Goal: Information Seeking & Learning: Learn about a topic

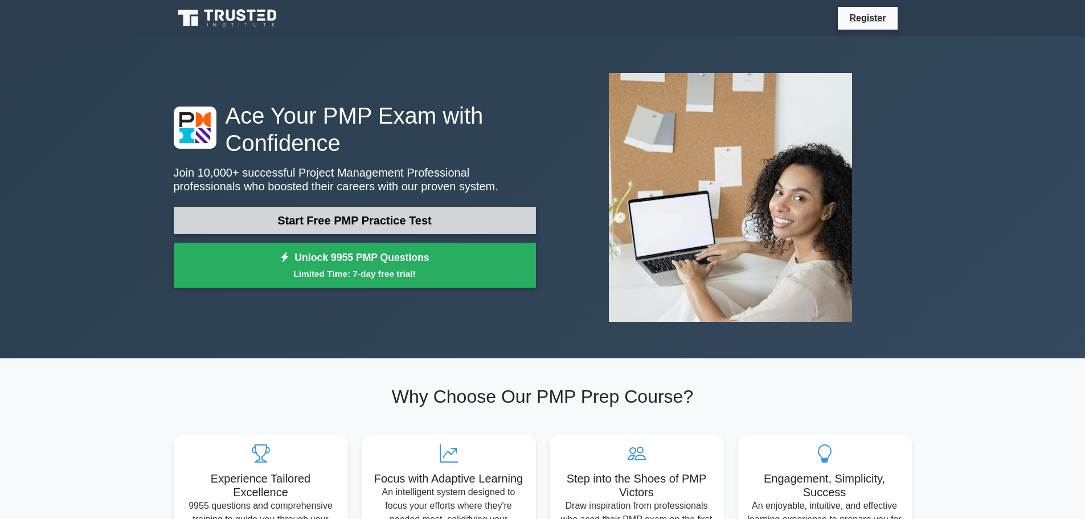
click at [315, 219] on link "Start Free PMP Practice Test" at bounding box center [355, 220] width 362 height 27
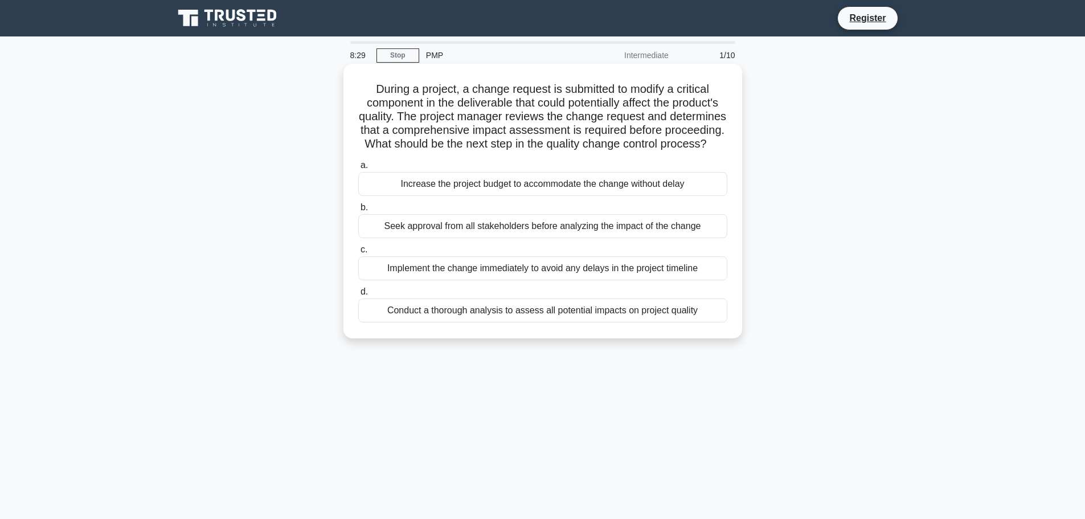
click at [610, 196] on div "Increase the project budget to accommodate the change without delay" at bounding box center [542, 184] width 369 height 24
click at [358, 169] on input "a. Increase the project budget to accommodate the change without delay" at bounding box center [358, 165] width 0 height 7
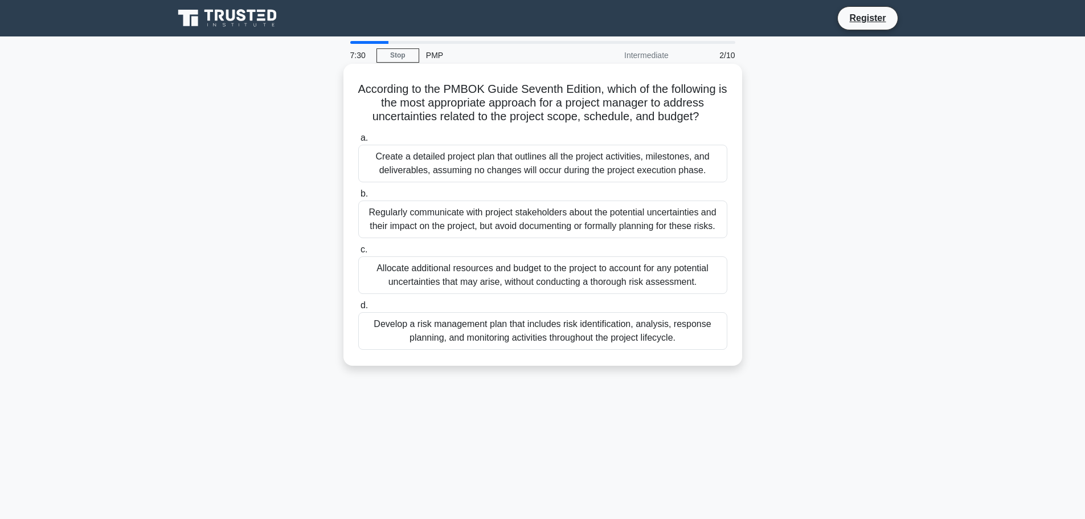
click at [647, 333] on div "Develop a risk management plan that includes risk identification, analysis, res…" at bounding box center [542, 331] width 369 height 38
click at [358, 309] on input "d. Develop a risk management plan that includes risk identification, analysis, …" at bounding box center [358, 305] width 0 height 7
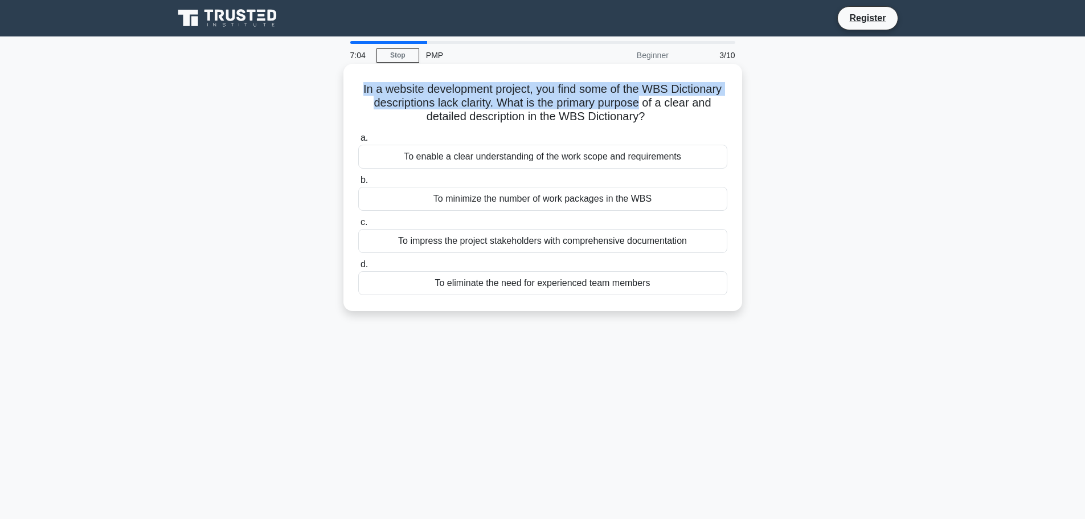
drag, startPoint x: 357, startPoint y: 91, endPoint x: 642, endPoint y: 107, distance: 285.2
click at [642, 107] on h5 "In a website development project, you find some of the WBS Dictionary descripti…" at bounding box center [542, 103] width 371 height 42
copy h5 "In a website development project, you find some of the WBS Dictionary descripti…"
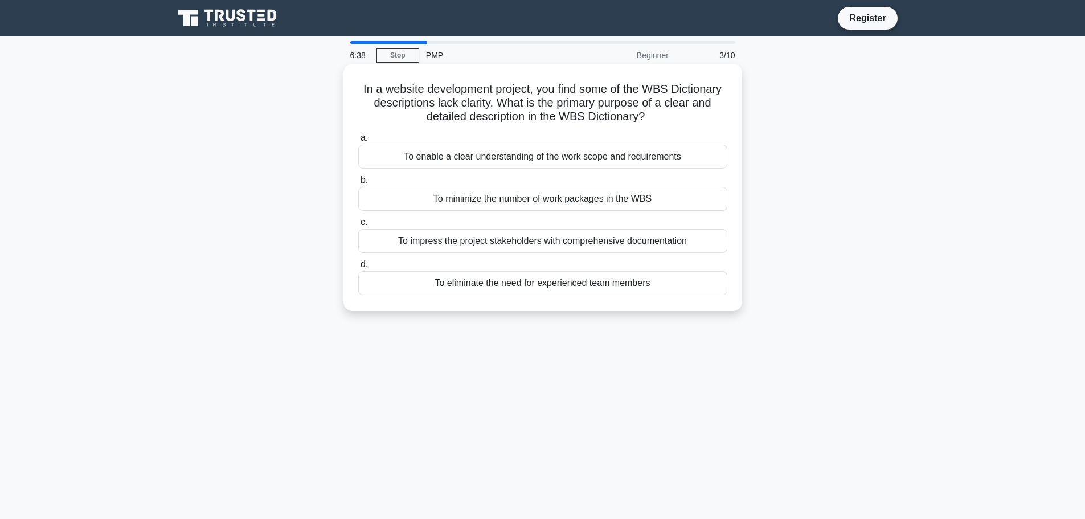
click at [469, 152] on div "To enable a clear understanding of the work scope and requirements" at bounding box center [542, 157] width 369 height 24
click at [358, 142] on input "a. To enable a clear understanding of the work scope and requirements" at bounding box center [358, 137] width 0 height 7
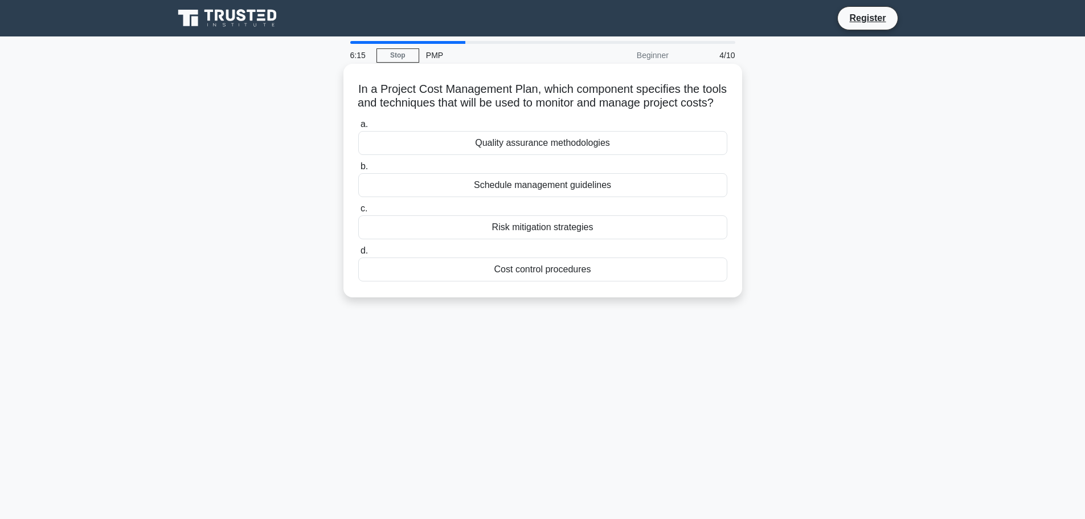
click at [526, 281] on div "Cost control procedures" at bounding box center [542, 269] width 369 height 24
click at [358, 255] on input "d. Cost control procedures" at bounding box center [358, 250] width 0 height 7
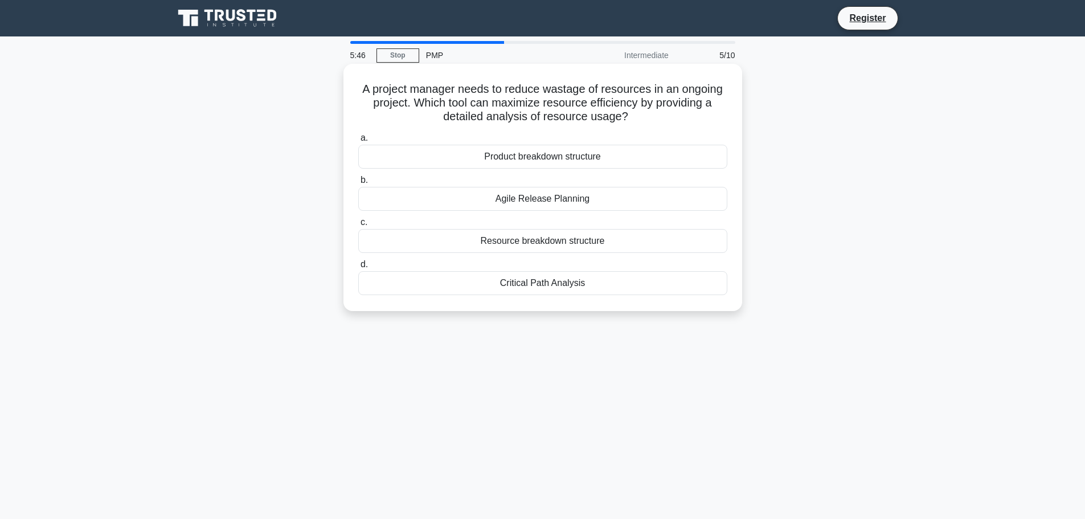
drag, startPoint x: 629, startPoint y: 119, endPoint x: 350, endPoint y: 88, distance: 280.7
click at [350, 88] on div "A project manager needs to reduce wastage of resources in an ongoing project. W…" at bounding box center [543, 187] width 390 height 238
copy h5 "A project manager needs to reduce wastage of resources in an ongoing project. W…"
click at [583, 244] on div "Resource breakdown structure" at bounding box center [542, 241] width 369 height 24
click at [358, 226] on input "c. Resource breakdown structure" at bounding box center [358, 222] width 0 height 7
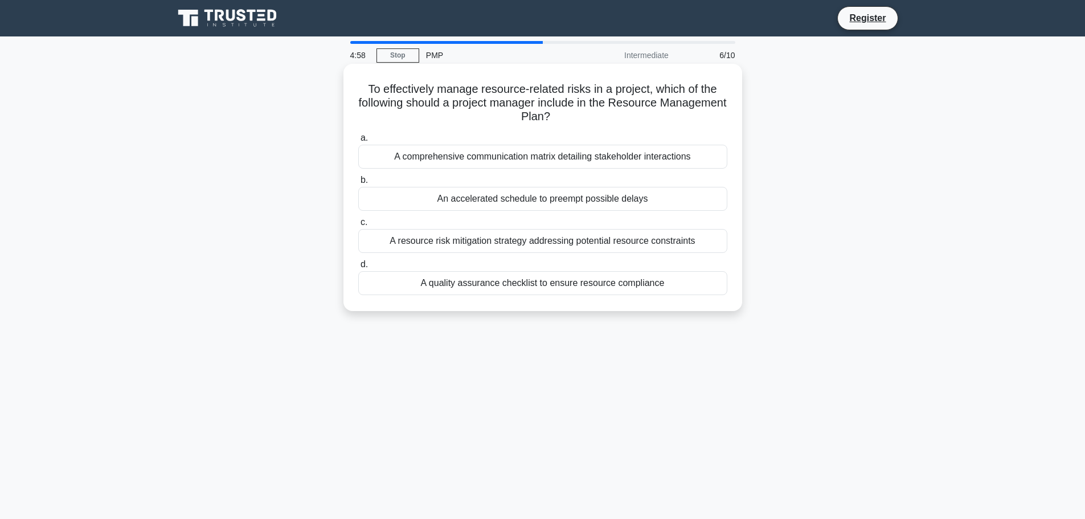
drag, startPoint x: 364, startPoint y: 88, endPoint x: 703, endPoint y: 292, distance: 395.1
click at [703, 292] on div "To effectively manage resource-related risks in a project, which of the followi…" at bounding box center [543, 187] width 390 height 238
copy div "To effectively manage resource-related risks in a project, which of the followi…"
click at [360, 107] on h5 "To effectively manage resource-related risks in a project, which of the followi…" at bounding box center [542, 103] width 371 height 42
click at [469, 231] on div "A resource risk mitigation strategy addressing potential resource constraints" at bounding box center [542, 241] width 369 height 24
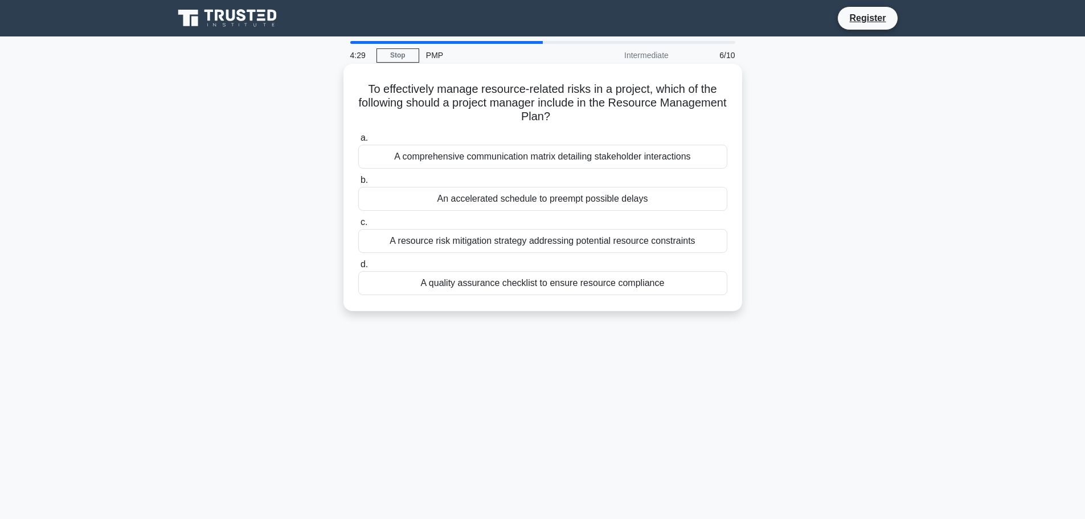
click at [358, 226] on input "c. A resource risk mitigation strategy addressing potential resource constraints" at bounding box center [358, 222] width 0 height 7
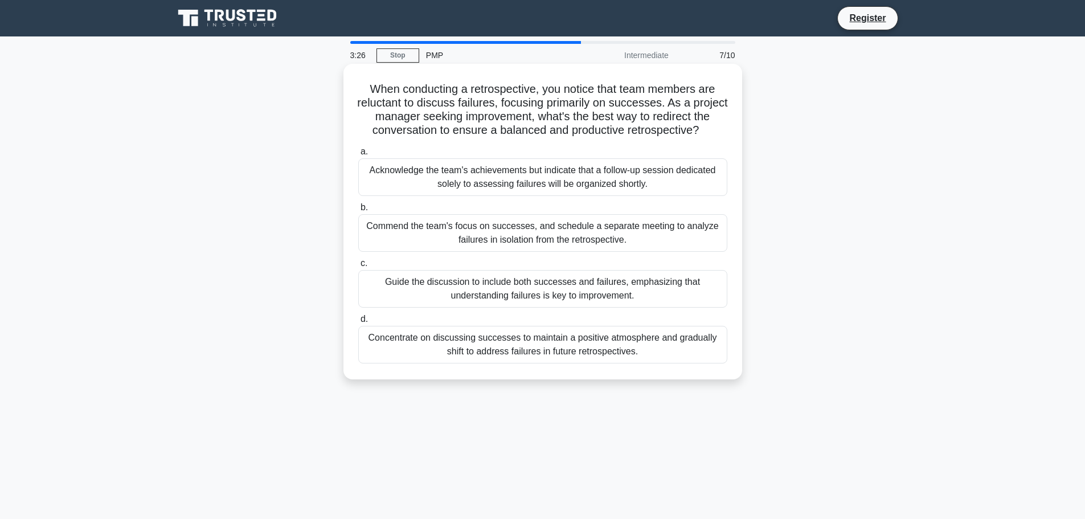
click at [595, 288] on div "Guide the discussion to include both successes and failures, emphasizing that u…" at bounding box center [542, 289] width 369 height 38
click at [358, 267] on input "c. Guide the discussion to include both successes and failures, emphasizing tha…" at bounding box center [358, 263] width 0 height 7
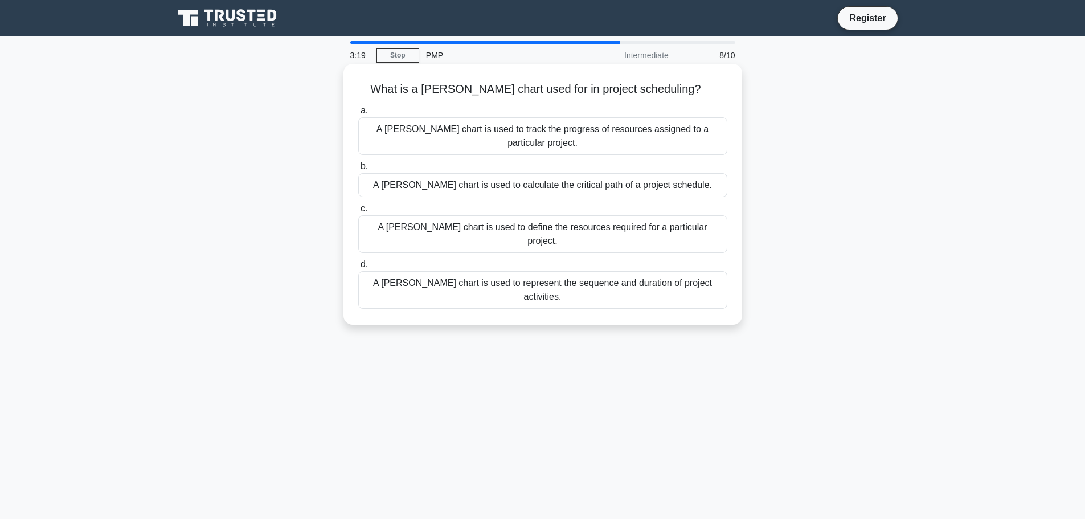
click at [509, 90] on h5 "What is a Gantt chart used for in project scheduling? .spinner_0XTQ{transform-o…" at bounding box center [542, 89] width 371 height 15
drag, startPoint x: 509, startPoint y: 90, endPoint x: 501, endPoint y: 87, distance: 7.9
click at [501, 87] on h5 "What is a Gantt chart used for in project scheduling? .spinner_0XTQ{transform-o…" at bounding box center [542, 89] width 371 height 15
drag, startPoint x: 506, startPoint y: 89, endPoint x: 448, endPoint y: 93, distance: 57.7
click at [448, 93] on h5 "What is a Gantt chart used for in project scheduling? .spinner_0XTQ{transform-o…" at bounding box center [542, 89] width 371 height 15
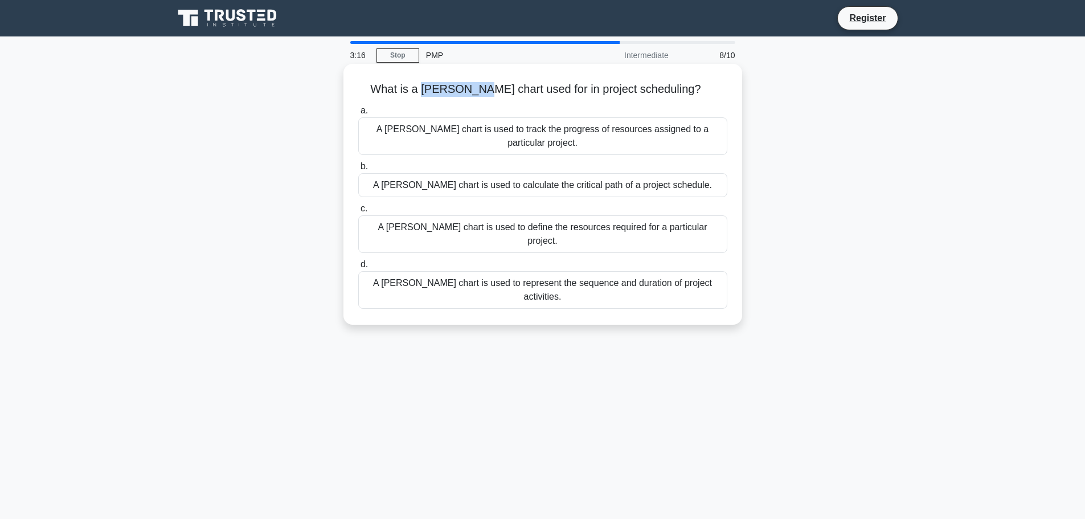
click at [448, 93] on h5 "What is a Gantt chart used for in project scheduling? .spinner_0XTQ{transform-o…" at bounding box center [542, 89] width 371 height 15
drag, startPoint x: 449, startPoint y: 92, endPoint x: 508, endPoint y: 95, distance: 58.8
click at [508, 95] on h5 "What is a Gantt chart used for in project scheduling? .spinner_0XTQ{transform-o…" at bounding box center [542, 89] width 371 height 15
copy h5 "Gantt chart"
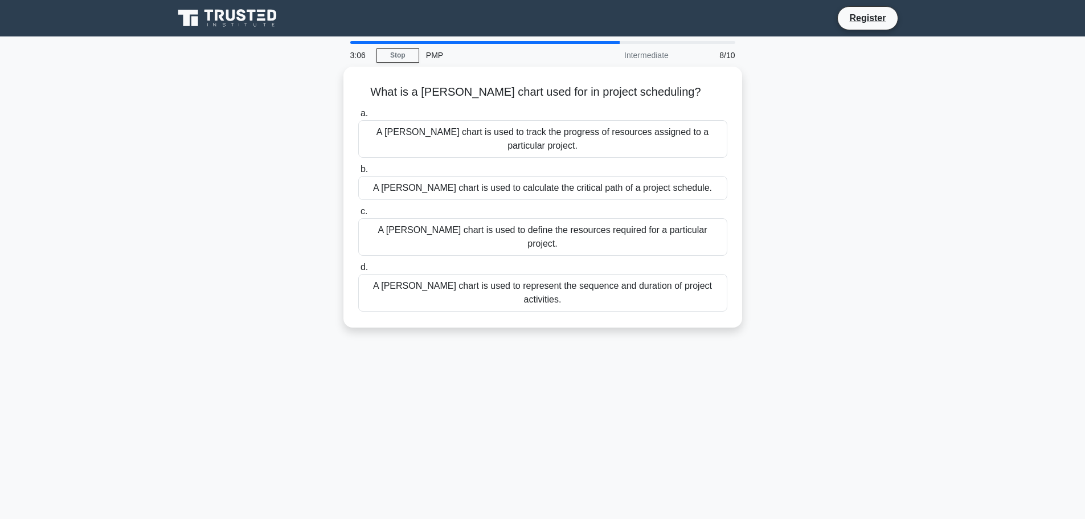
click at [796, 106] on div "What is a Gantt chart used for in project scheduling? .spinner_0XTQ{transform-o…" at bounding box center [543, 204] width 752 height 274
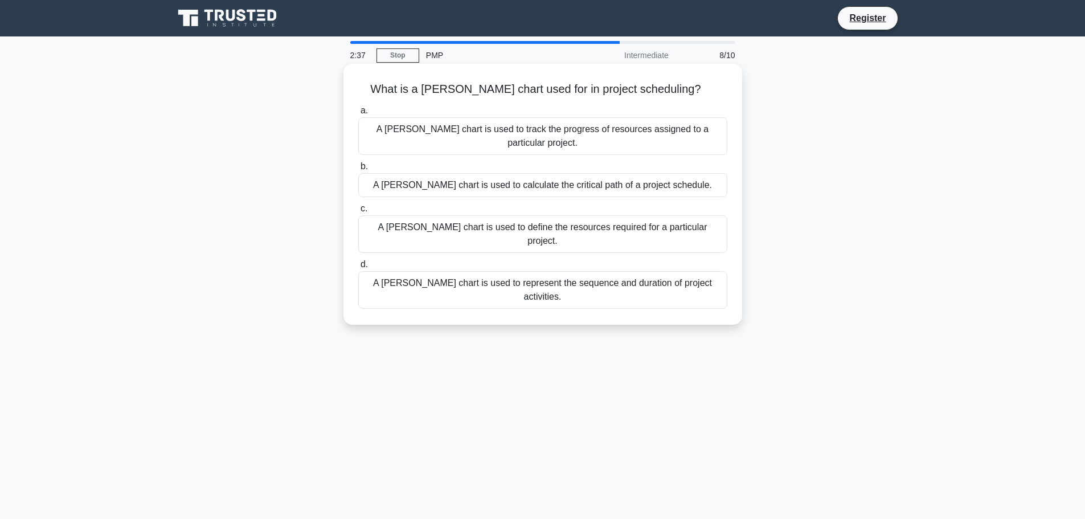
click at [531, 271] on div "A Gantt chart is used to represent the sequence and duration of project activit…" at bounding box center [542, 290] width 369 height 38
click at [358, 261] on input "d. A Gantt chart is used to represent the sequence and duration of project acti…" at bounding box center [358, 264] width 0 height 7
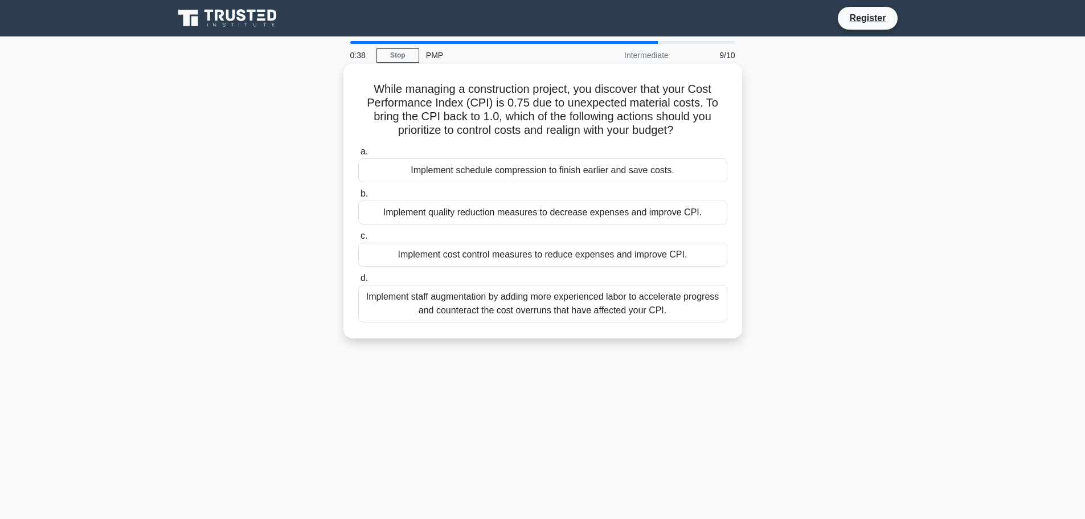
click at [649, 246] on div "Implement cost control measures to reduce expenses and improve CPI." at bounding box center [542, 255] width 369 height 24
click at [358, 240] on input "c. Implement cost control measures to reduce expenses and improve CPI." at bounding box center [358, 235] width 0 height 7
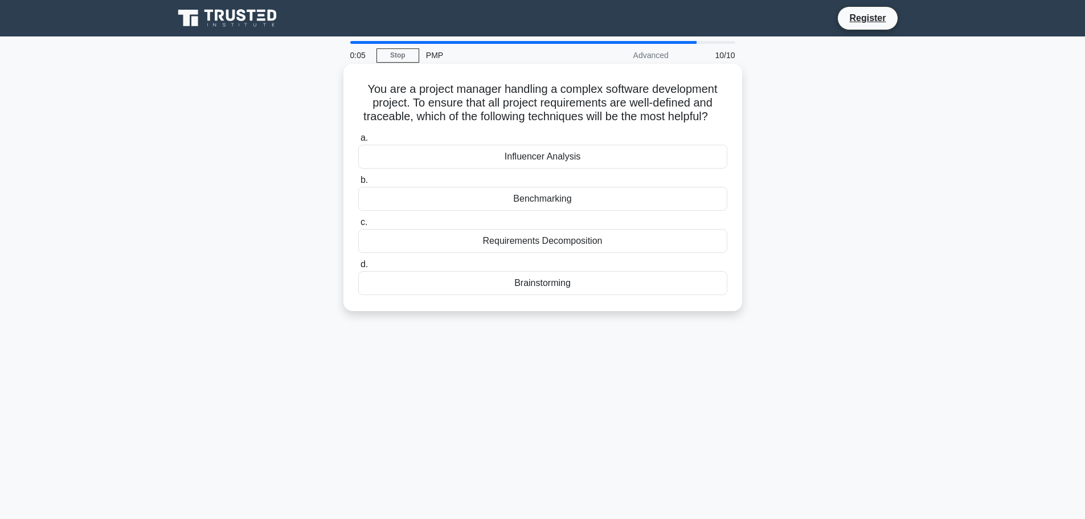
click at [564, 210] on div "Benchmarking" at bounding box center [542, 199] width 369 height 24
click at [358, 184] on input "b. Benchmarking" at bounding box center [358, 180] width 0 height 7
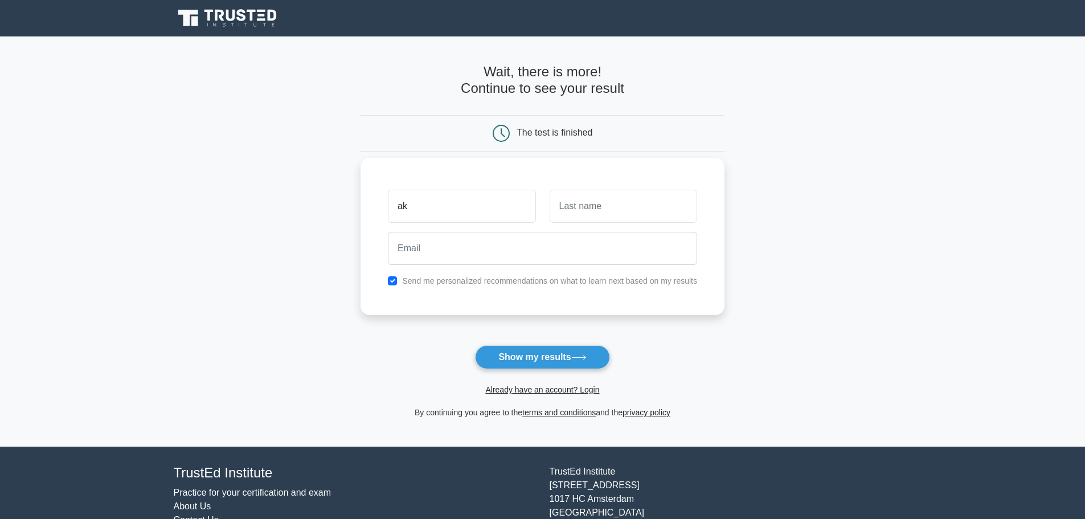
type input "ak"
type input "il"
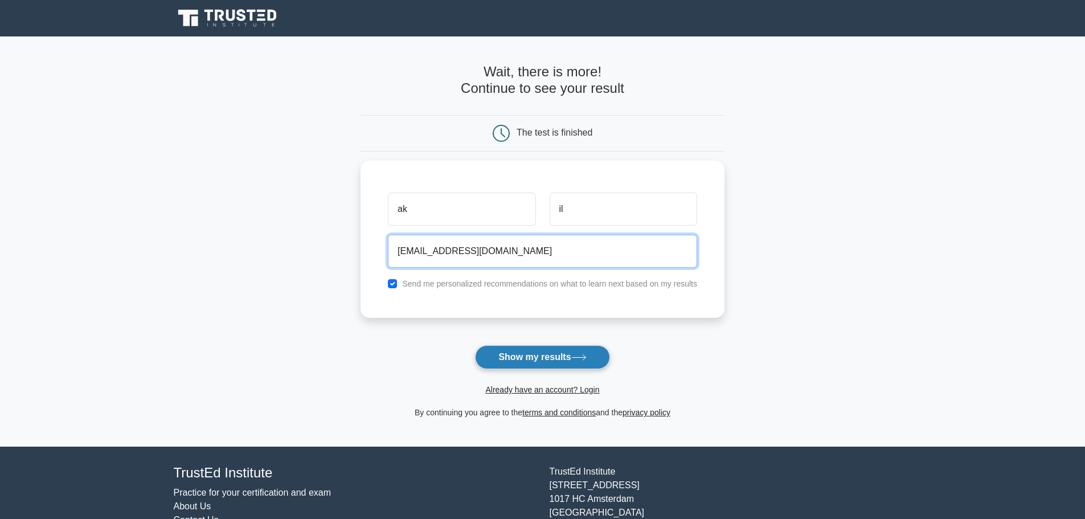
type input "naliga.k@gmail.com"
click at [552, 351] on button "Show my results" at bounding box center [542, 357] width 134 height 24
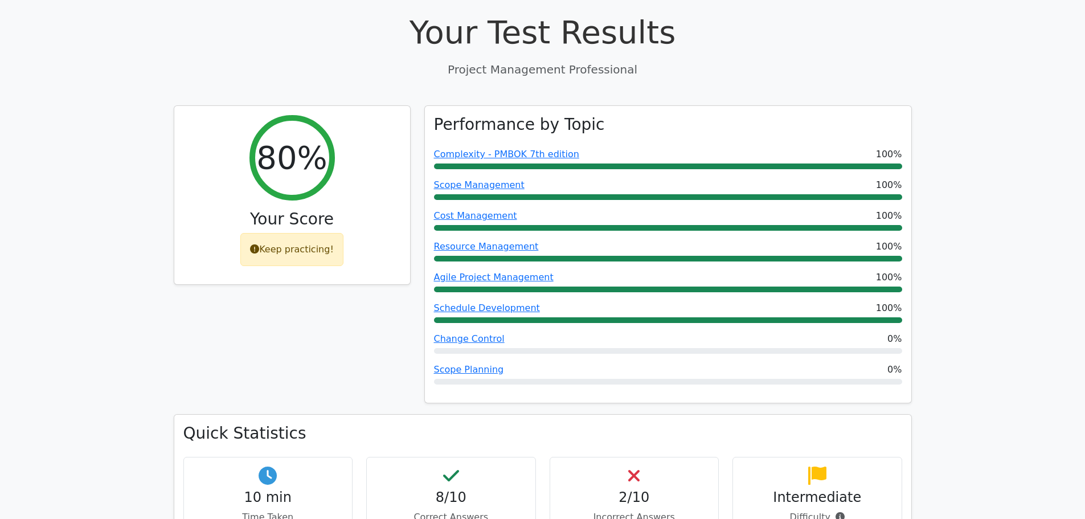
scroll to position [417, 0]
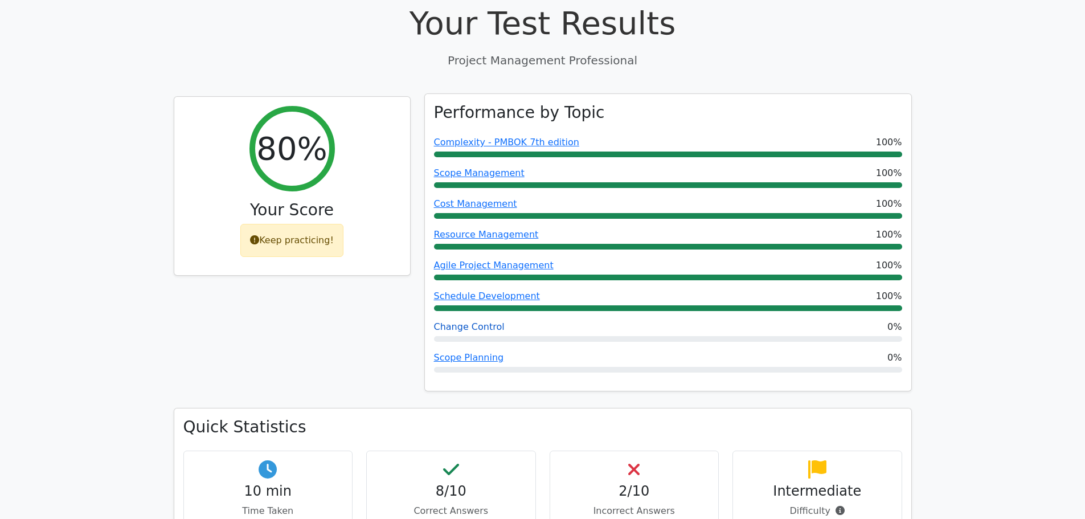
click at [479, 321] on link "Change Control" at bounding box center [469, 326] width 71 height 11
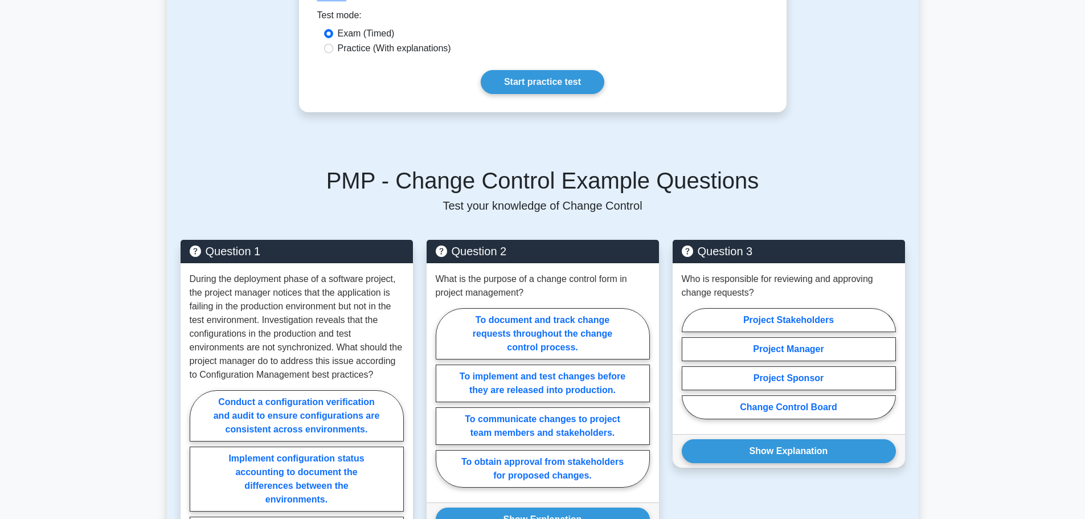
scroll to position [608, 0]
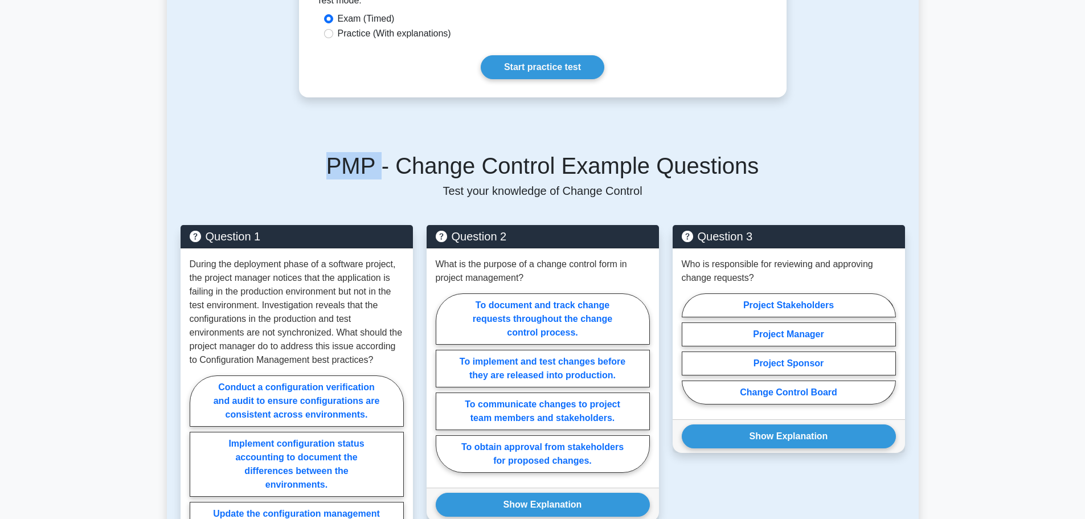
drag, startPoint x: 342, startPoint y: 142, endPoint x: 390, endPoint y: 149, distance: 48.2
click at [390, 152] on h5 "PMP - Change Control Example Questions" at bounding box center [543, 165] width 724 height 27
click at [131, 155] on main "Back to Project Management Professional (PMP) Test Flashcards Change Control Ma…" at bounding box center [542, 297] width 1085 height 1736
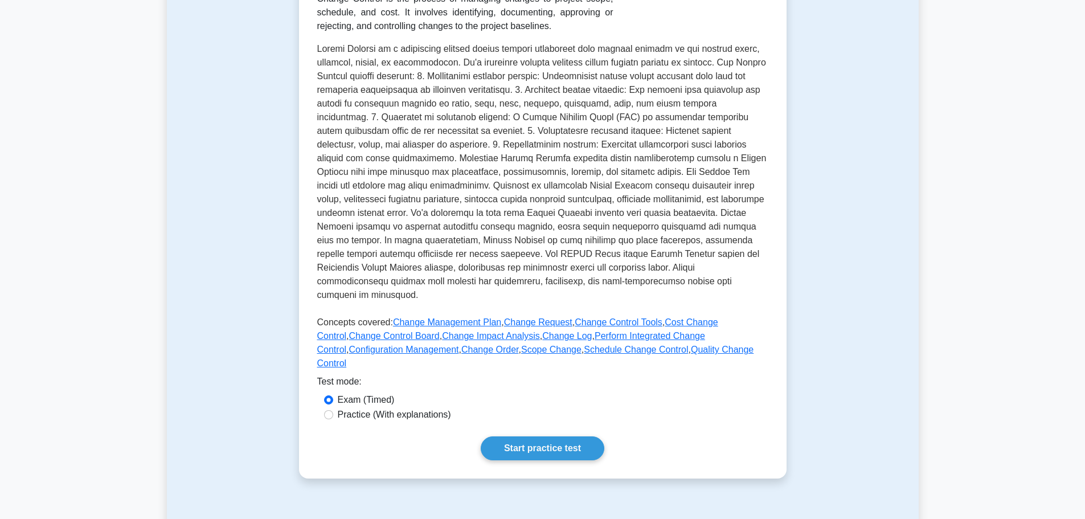
scroll to position [228, 0]
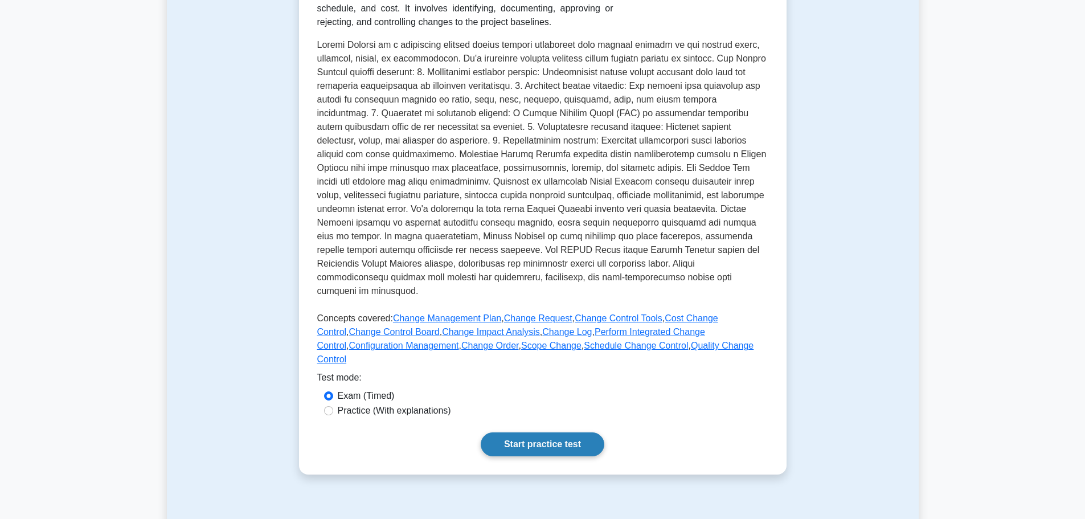
click at [536, 432] on link "Start practice test" at bounding box center [543, 444] width 124 height 24
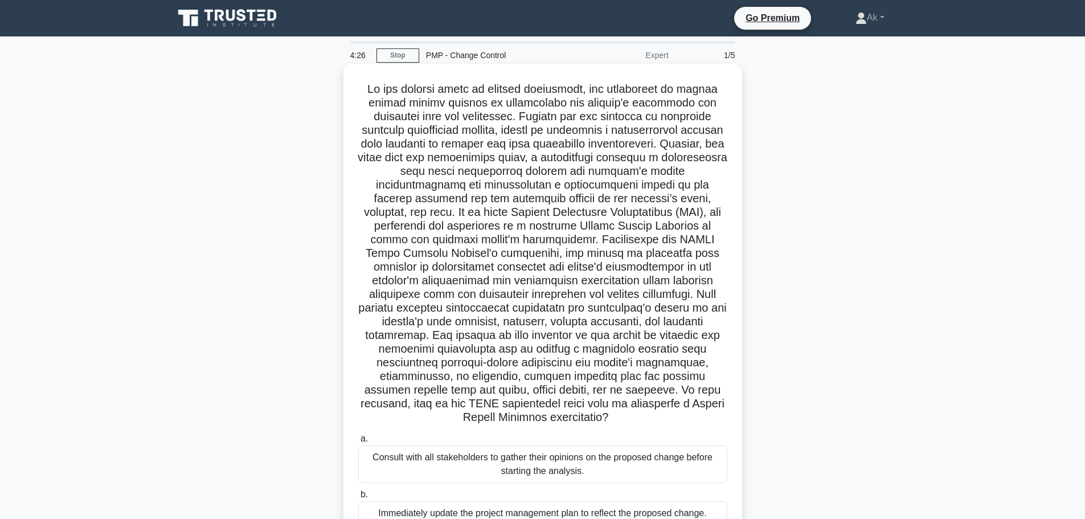
drag, startPoint x: 588, startPoint y: 422, endPoint x: 358, endPoint y: 91, distance: 403.0
click at [358, 91] on h5 ".spinner_0XTQ{transform-origin:center;animation:spinner_y6GP .75s linear infini…" at bounding box center [542, 253] width 371 height 343
copy h5 "Lo ips dolorsi ametc ad elitsed doeiusmodt, inc utlaboreet do magnaa enimad min…"
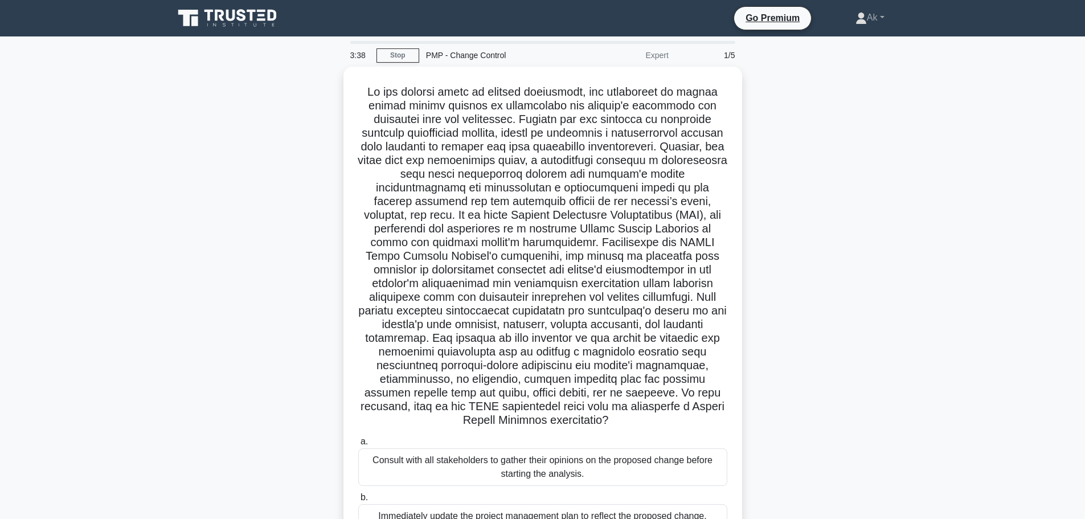
click at [904, 215] on div ".spinner_0XTQ{transform-origin:center;animation:spinner_y6GP .75s linear infini…" at bounding box center [543, 361] width 752 height 589
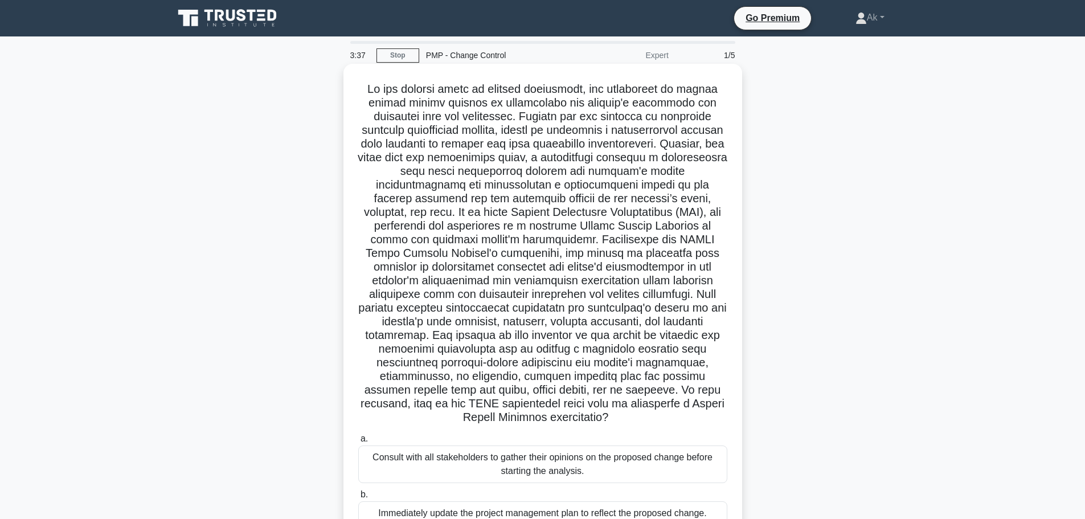
click at [703, 204] on h5 ".spinner_0XTQ{transform-origin:center;animation:spinner_y6GP .75s linear infini…" at bounding box center [542, 253] width 371 height 343
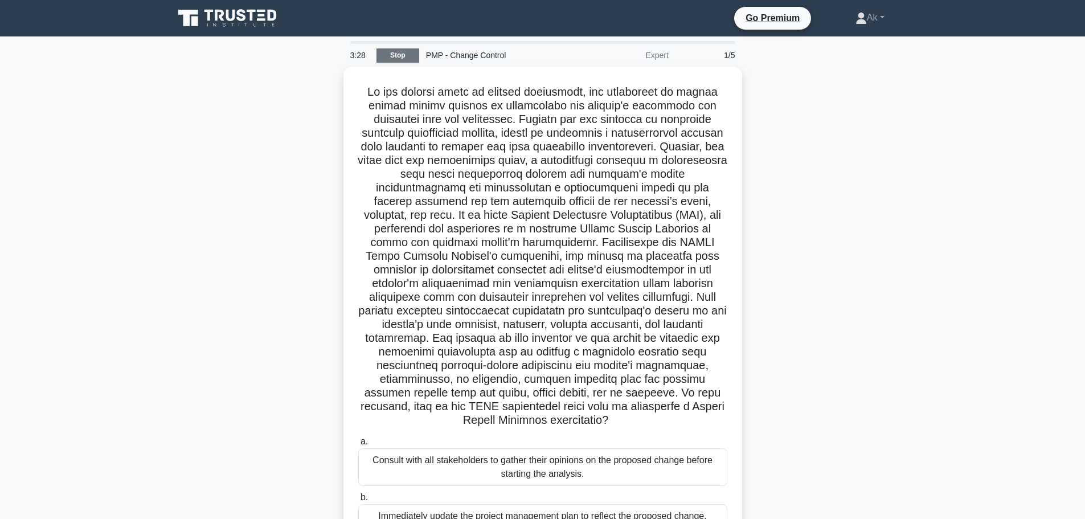
click at [395, 49] on link "Stop" at bounding box center [397, 55] width 43 height 14
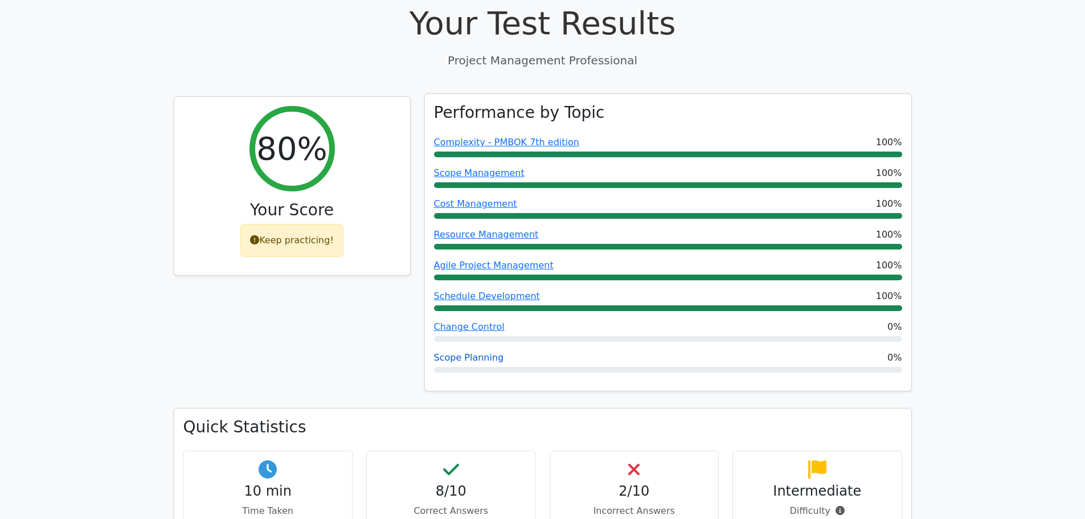
click at [482, 352] on link "Scope Planning" at bounding box center [469, 357] width 70 height 11
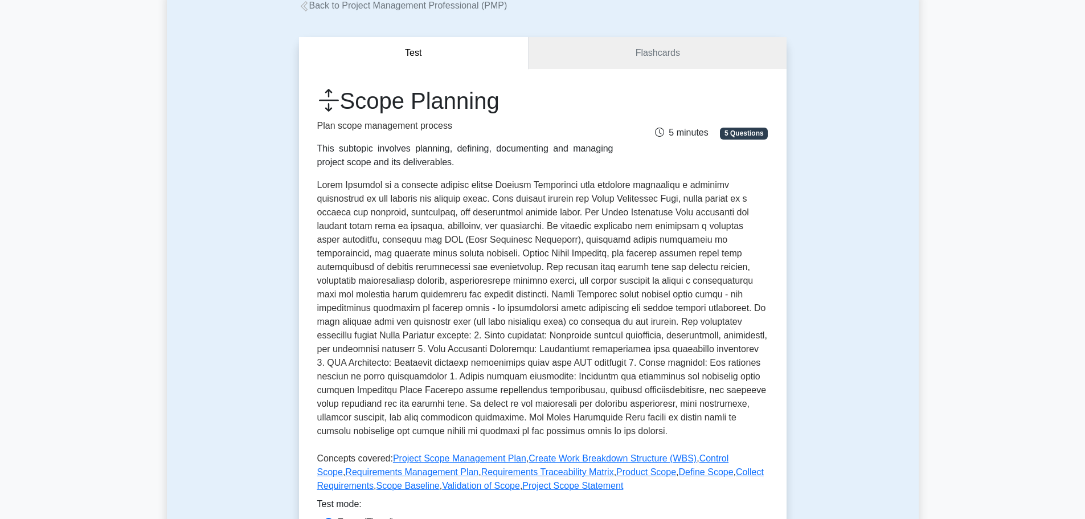
scroll to position [95, 0]
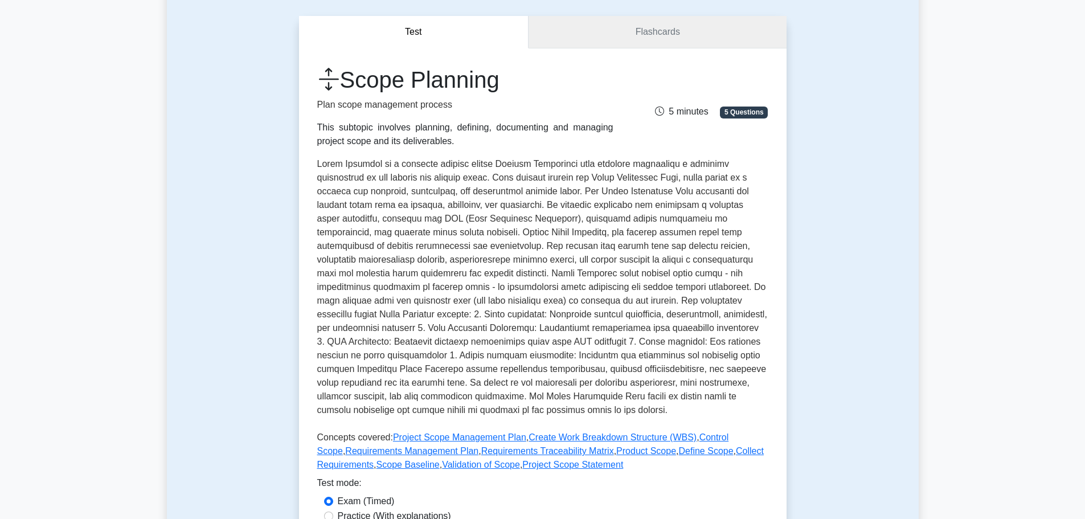
click at [620, 47] on link "Flashcards" at bounding box center [656, 32] width 257 height 32
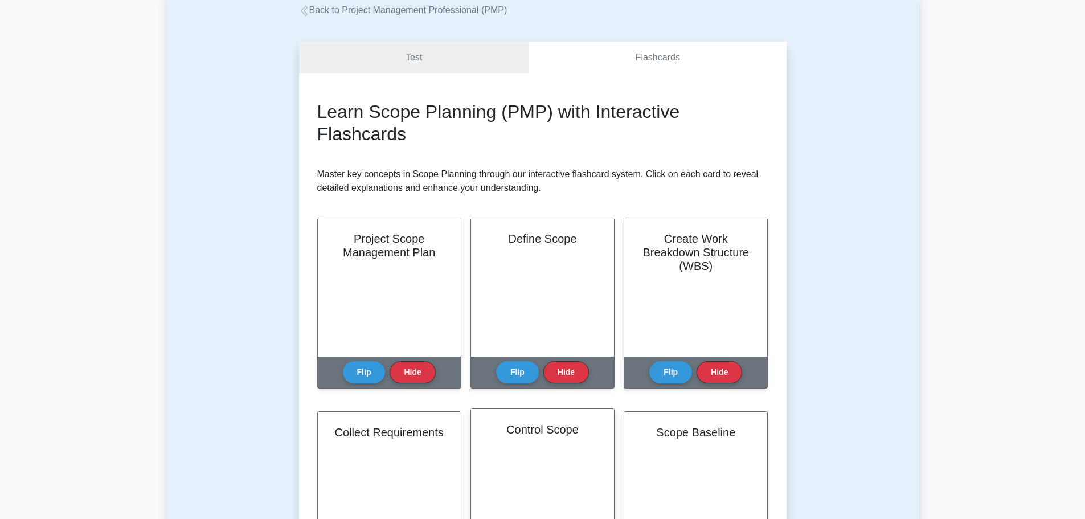
scroll to position [95, 0]
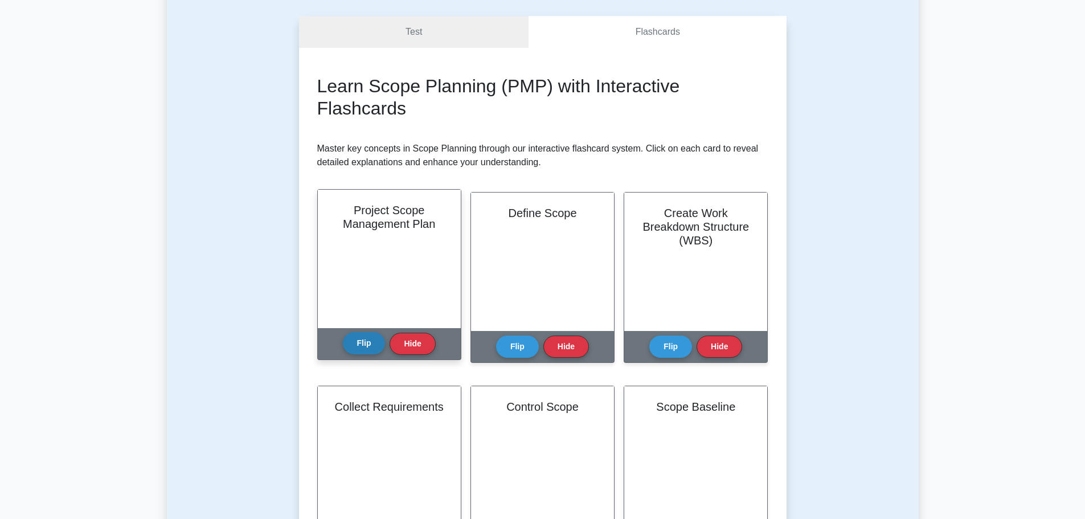
click at [355, 346] on button "Flip" at bounding box center [364, 343] width 43 height 22
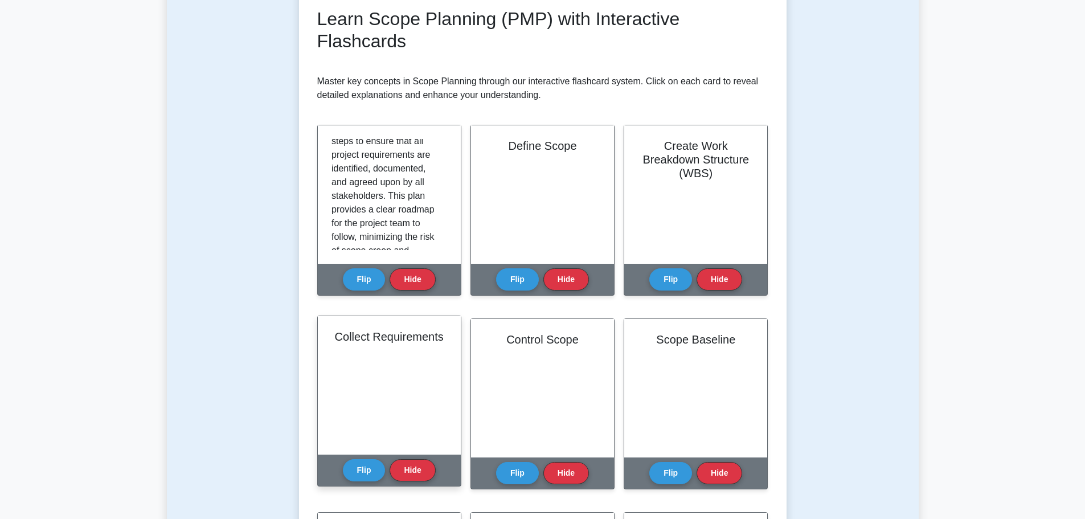
scroll to position [171, 0]
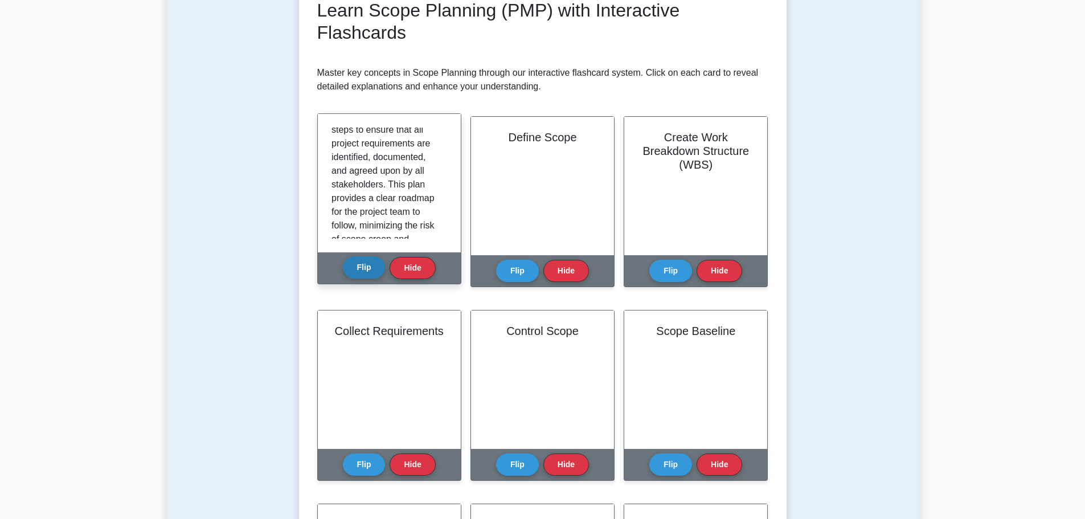
click at [359, 267] on button "Flip" at bounding box center [364, 267] width 43 height 22
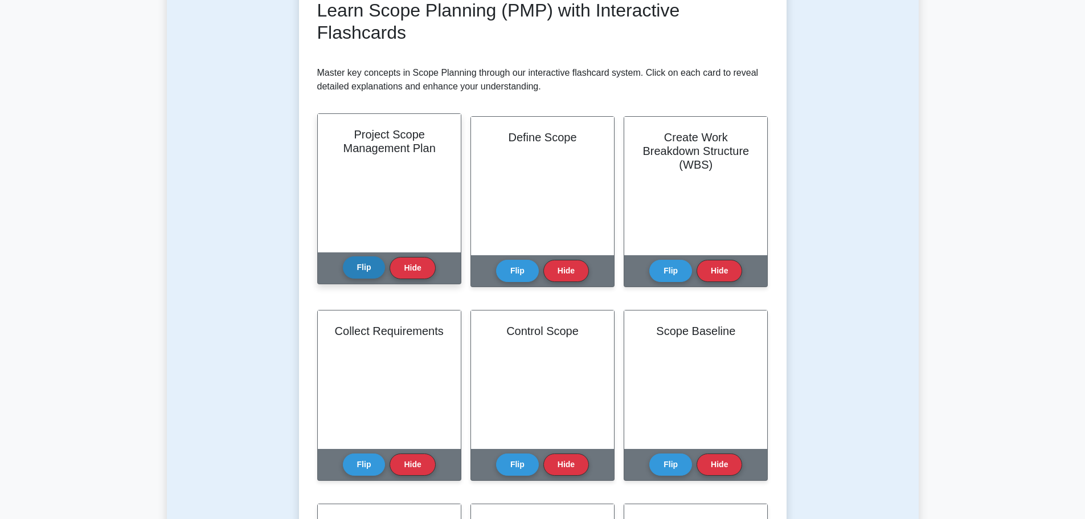
click at [359, 267] on button "Flip" at bounding box center [364, 267] width 43 height 22
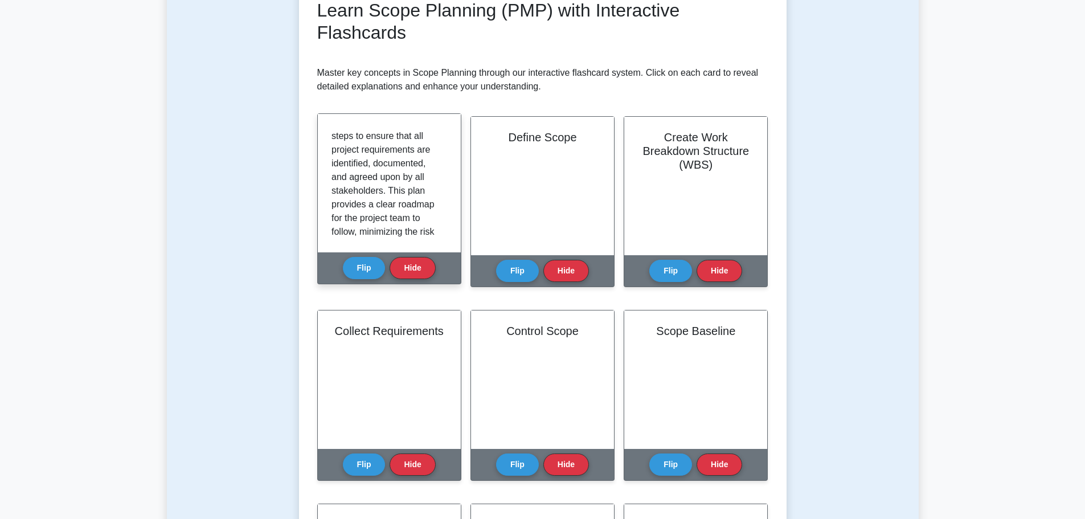
scroll to position [114, 0]
